Goal: Information Seeking & Learning: Learn about a topic

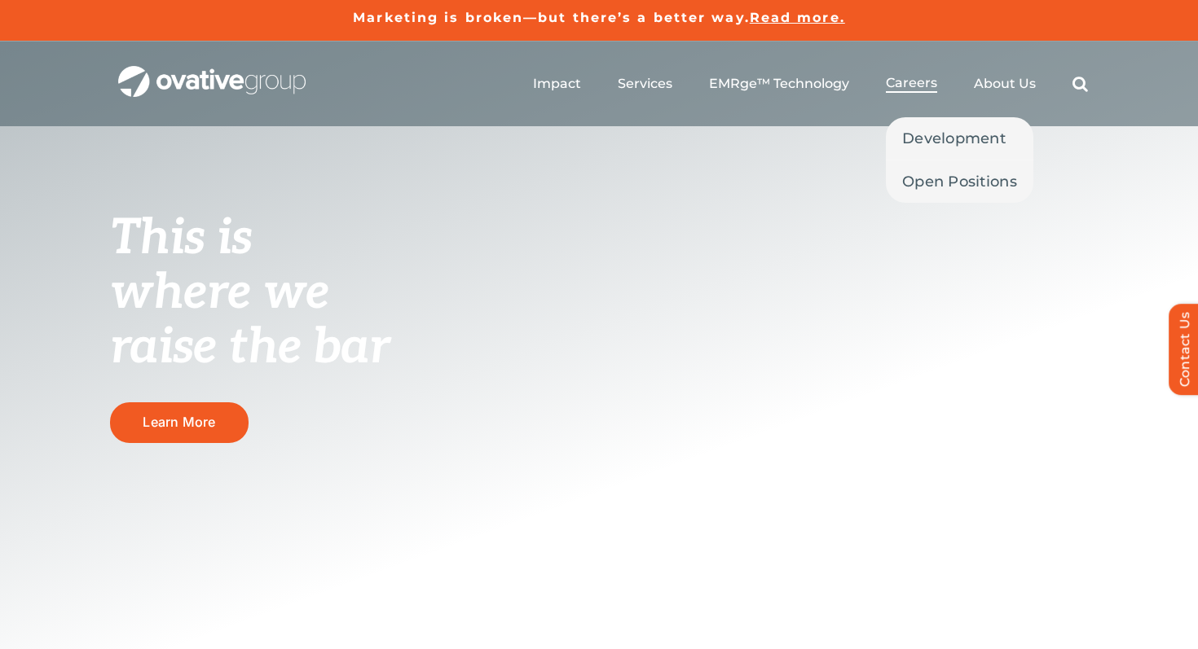
click at [906, 76] on span "Careers" at bounding box center [911, 83] width 51 height 16
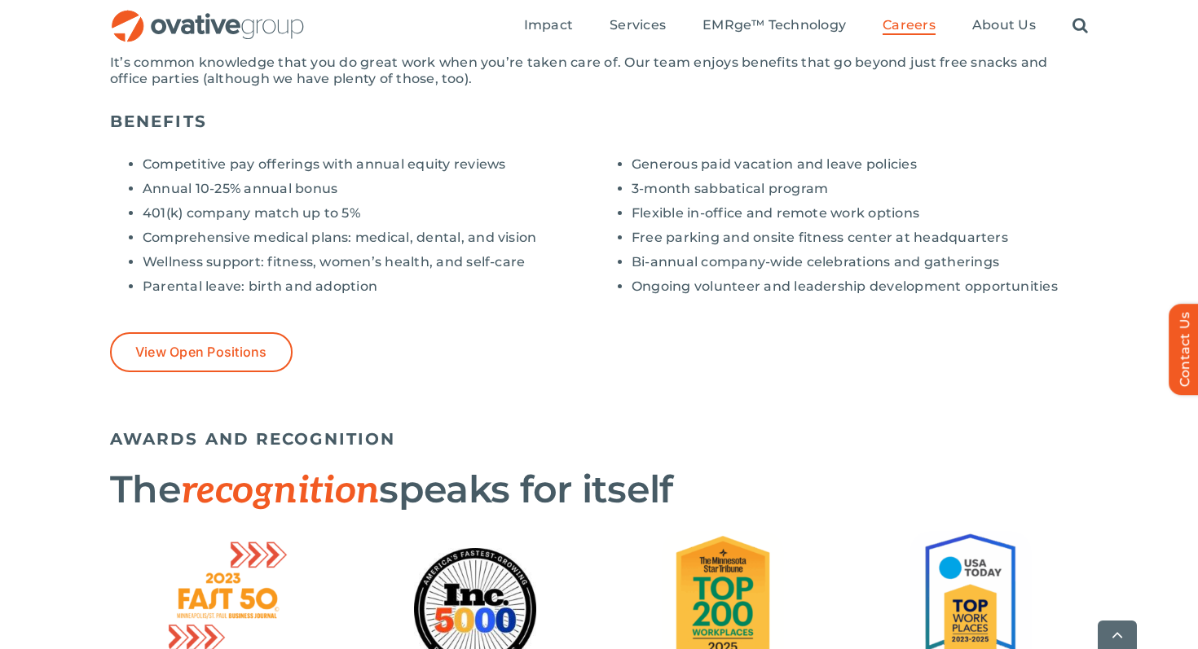
scroll to position [1703, 0]
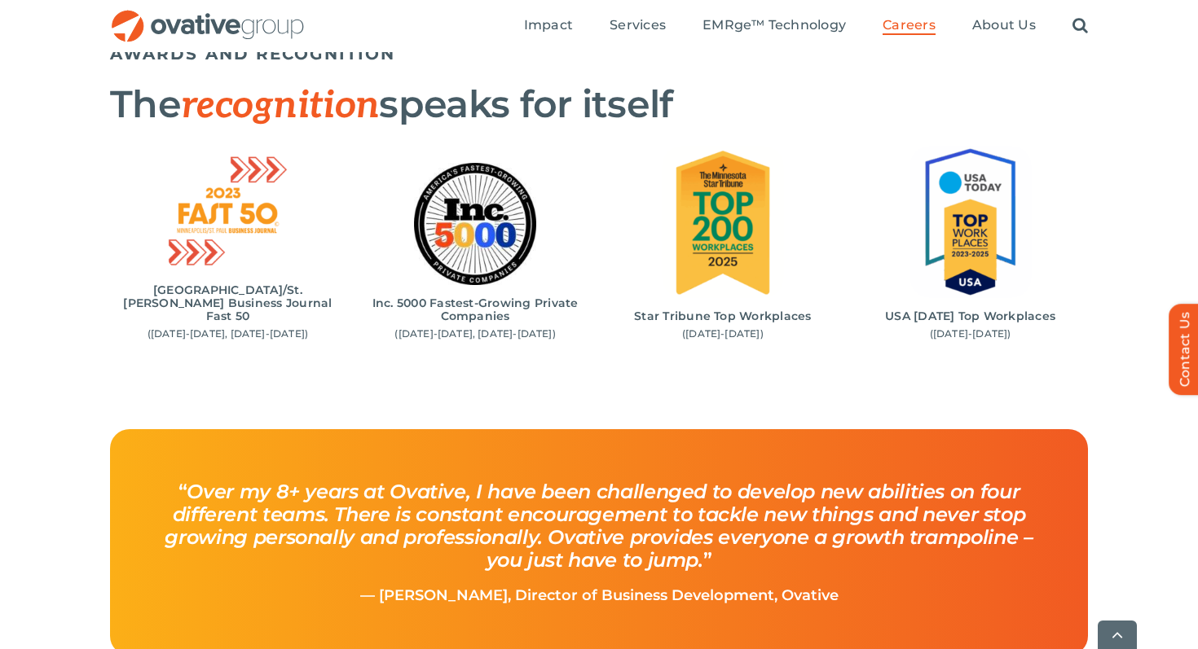
click at [492, 239] on img "2 / 4" at bounding box center [475, 224] width 122 height 122
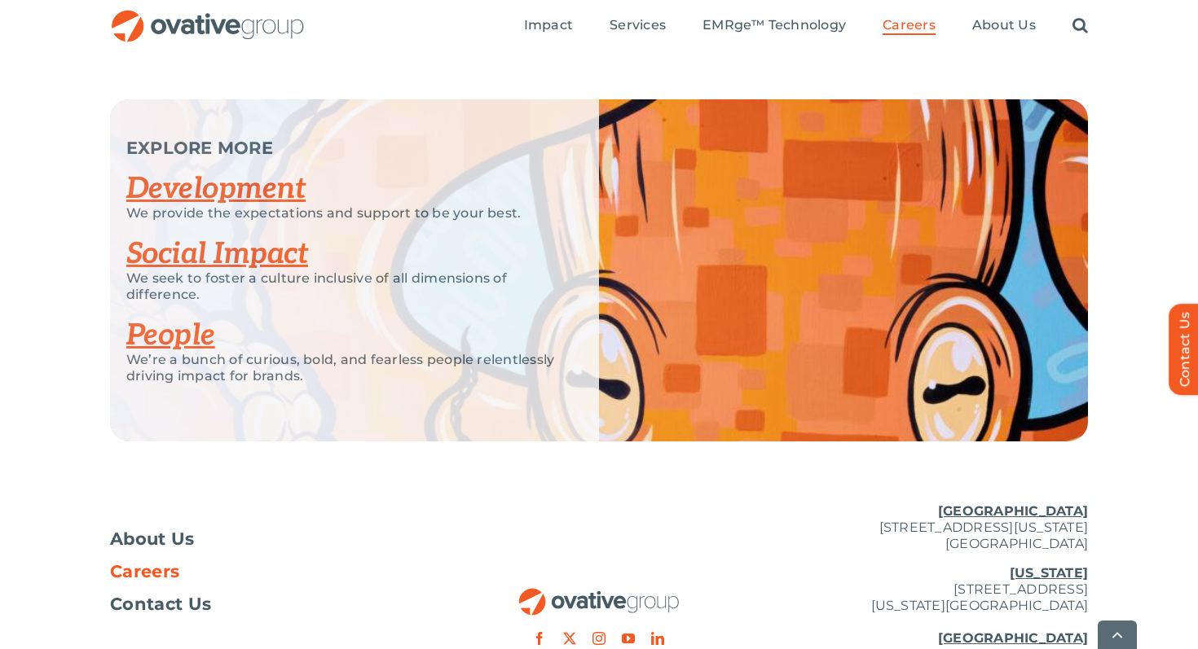
scroll to position [3262, 0]
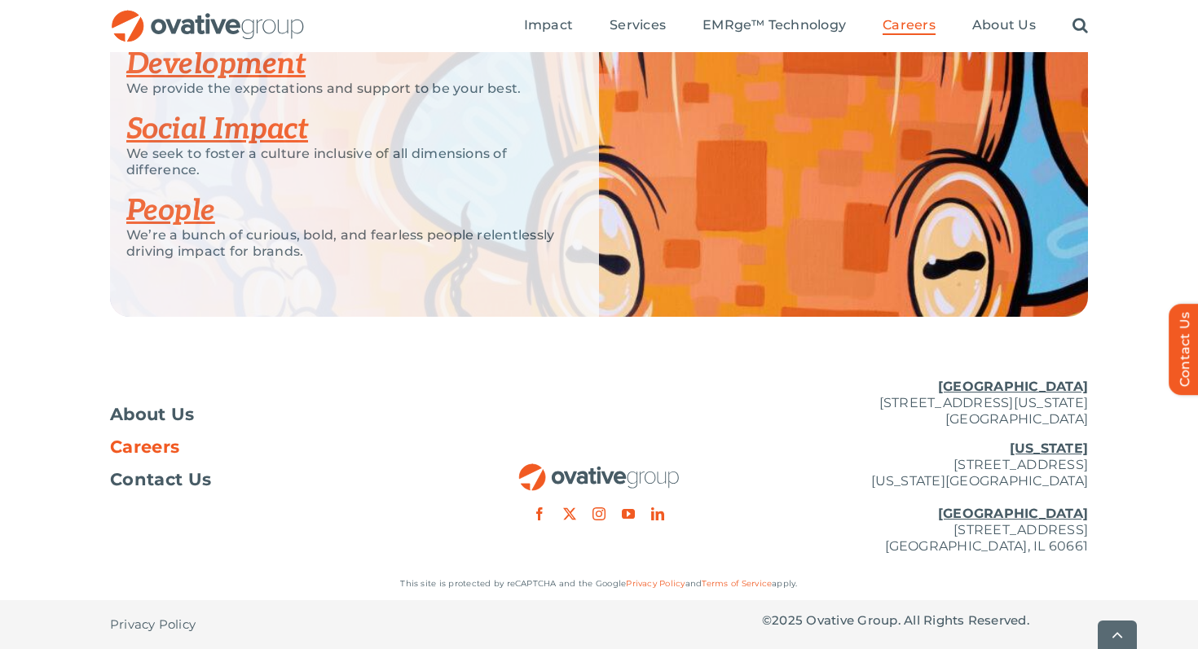
click at [149, 443] on span "Careers" at bounding box center [144, 447] width 69 height 16
